Goal: Communication & Community: Participate in discussion

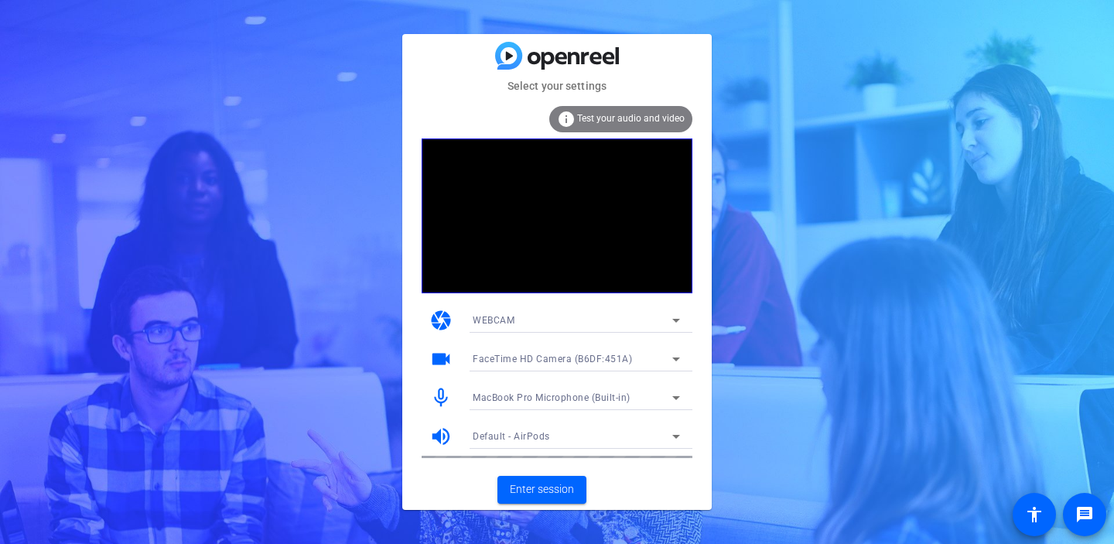
click at [675, 356] on icon at bounding box center [676, 359] width 19 height 19
click at [697, 341] on div at bounding box center [557, 272] width 1114 height 544
click at [523, 490] on span "Enter session" at bounding box center [542, 489] width 64 height 16
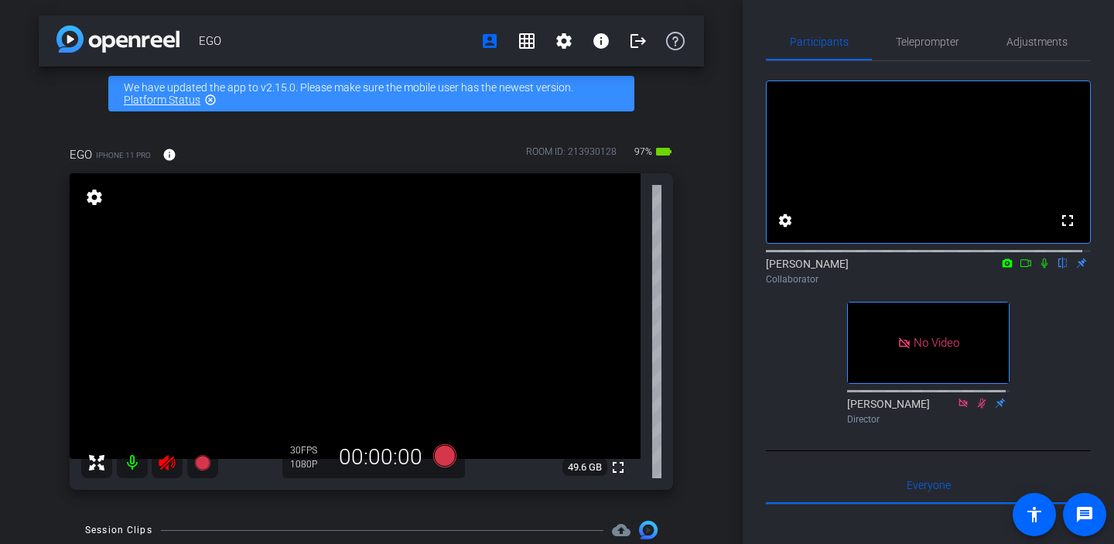
click at [1041, 268] on icon at bounding box center [1044, 263] width 6 height 10
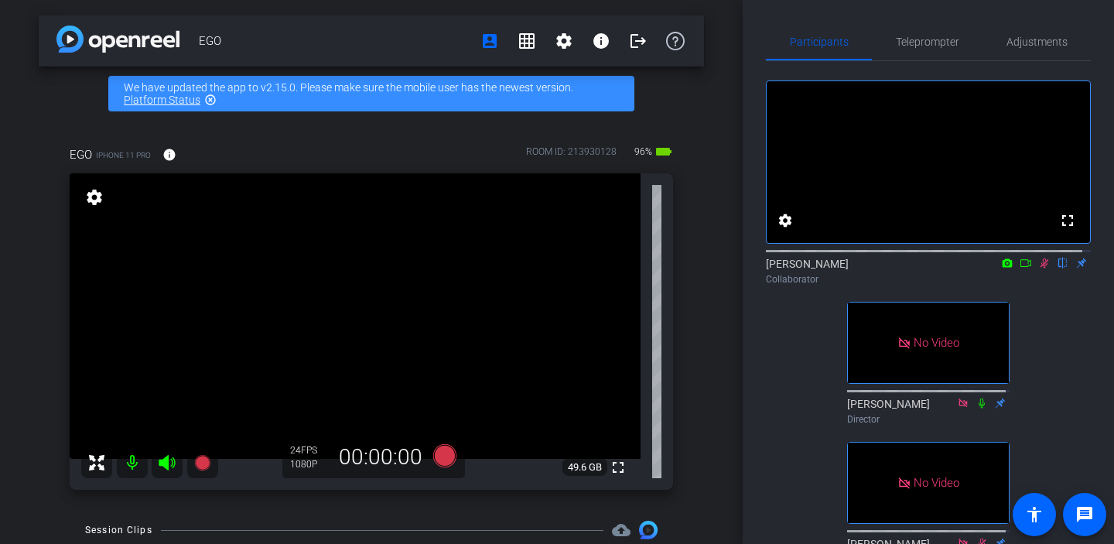
click at [1041, 268] on icon at bounding box center [1045, 263] width 9 height 10
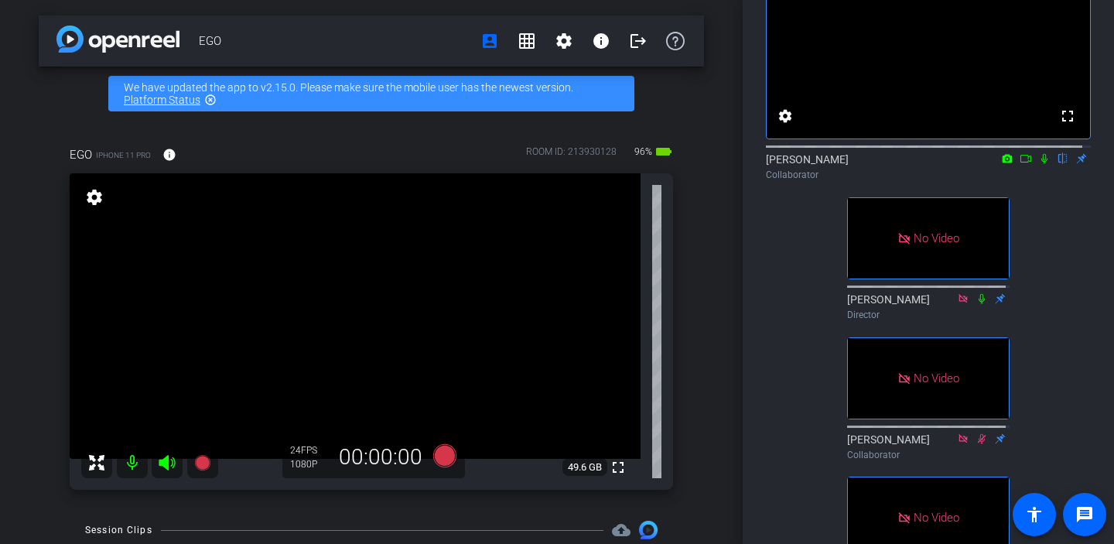
scroll to position [96, 0]
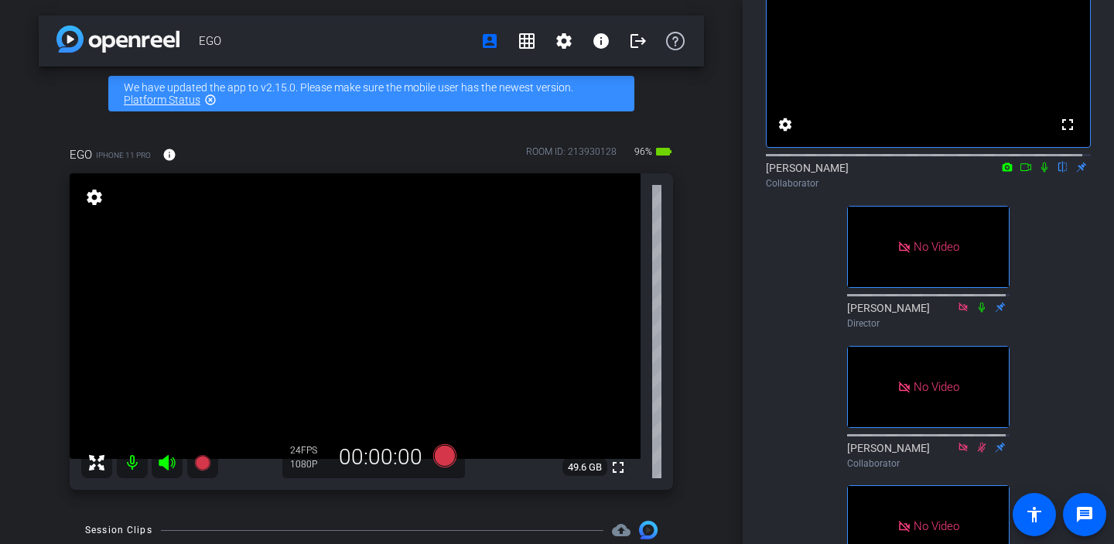
click at [1041, 173] on icon at bounding box center [1044, 167] width 6 height 10
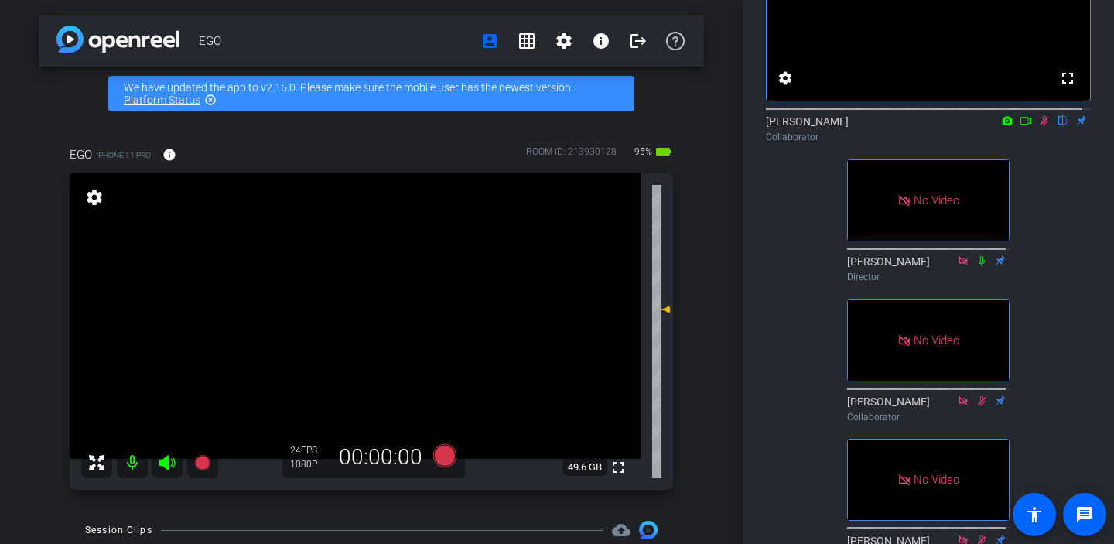
scroll to position [51, 0]
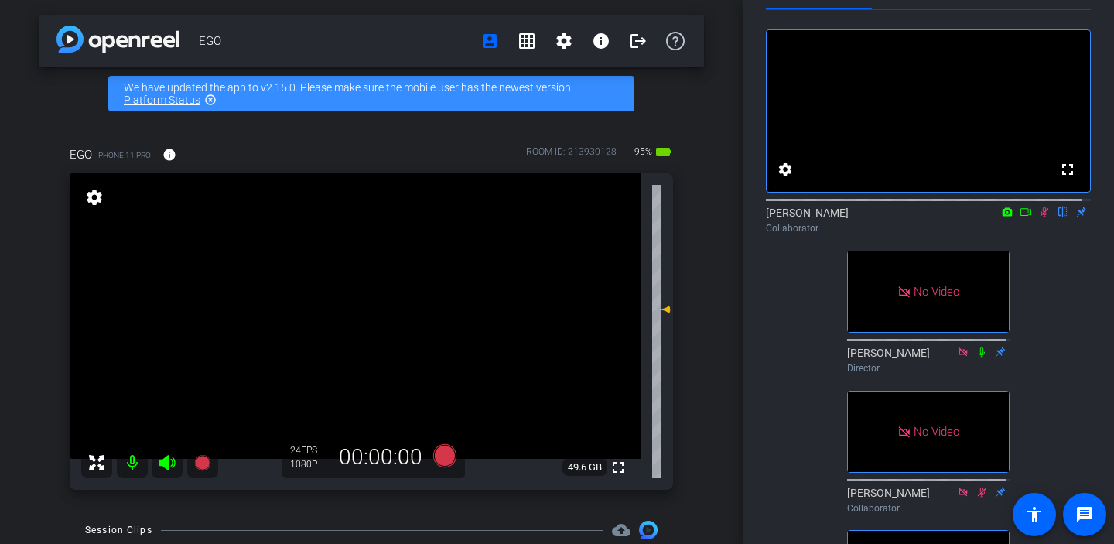
click at [1001, 217] on icon at bounding box center [1007, 212] width 12 height 11
click at [1040, 264] on div at bounding box center [557, 272] width 1114 height 544
click at [1020, 216] on icon at bounding box center [1025, 212] width 11 height 8
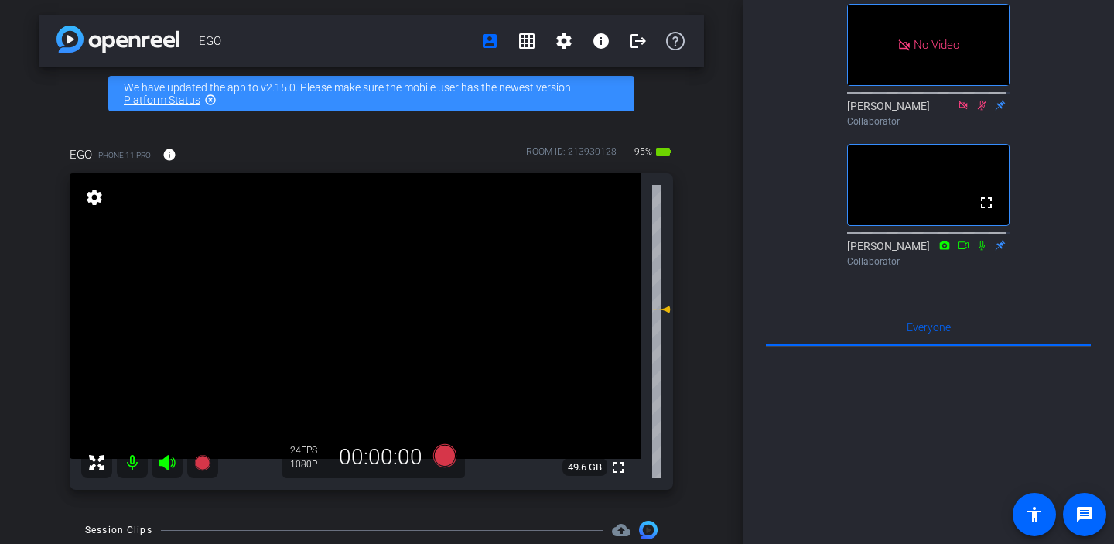
scroll to position [0, 0]
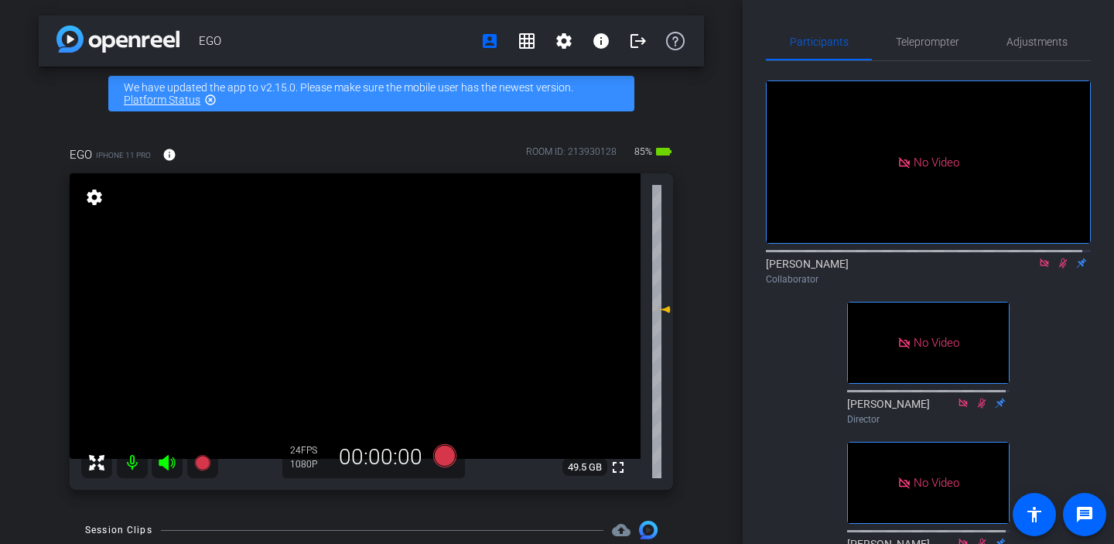
click at [1057, 268] on icon at bounding box center [1063, 263] width 12 height 11
click at [1060, 268] on icon at bounding box center [1063, 263] width 6 height 10
click at [1057, 268] on icon at bounding box center [1063, 263] width 12 height 11
